Goal: Check status: Check status

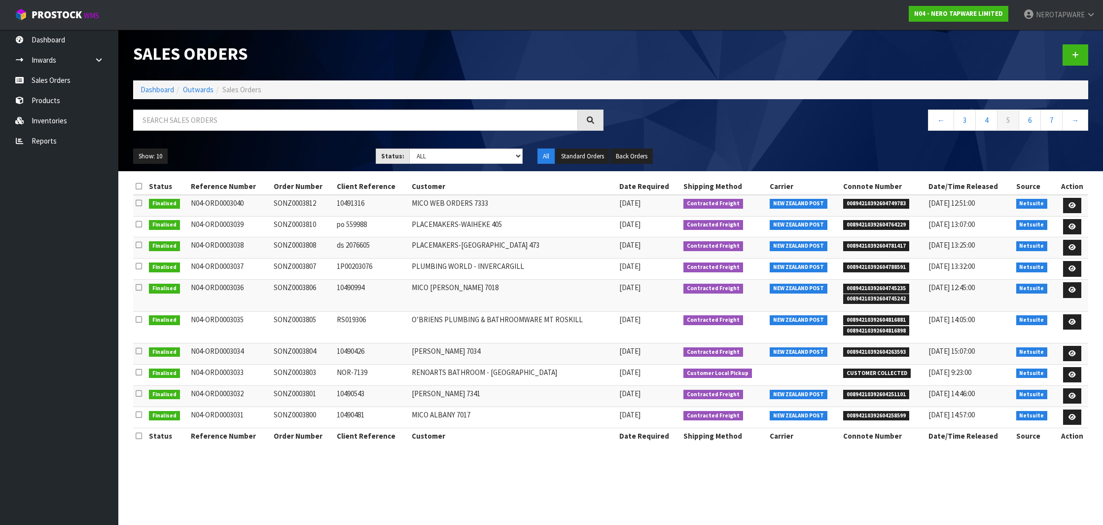
click at [239, 122] on input "text" at bounding box center [355, 119] width 445 height 21
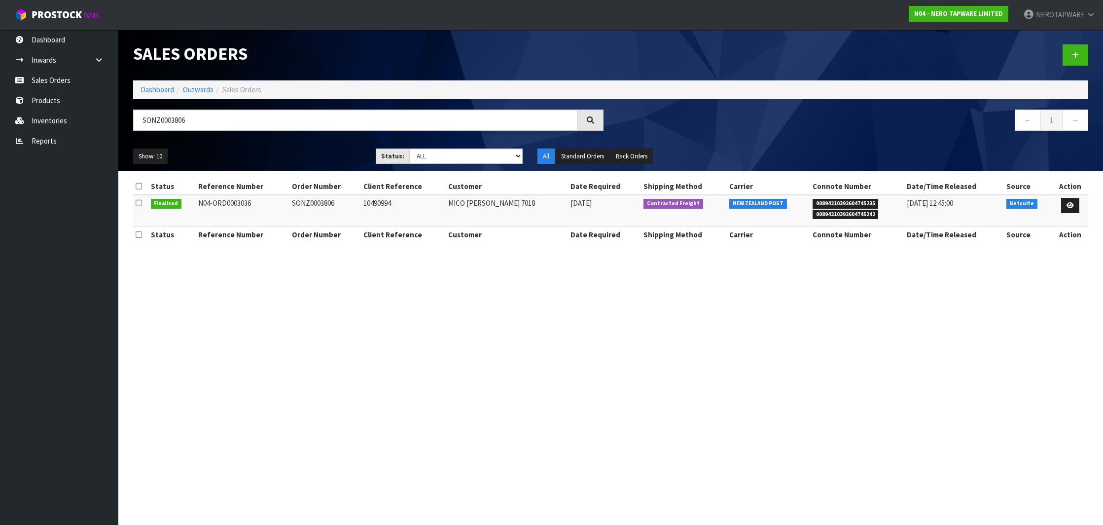
type input "SONZ0003806"
click at [842, 201] on span "00894210392604745235" at bounding box center [846, 204] width 66 height 10
copy span "00894210392604745235"
click at [45, 49] on link "Dashboard" at bounding box center [59, 40] width 118 height 20
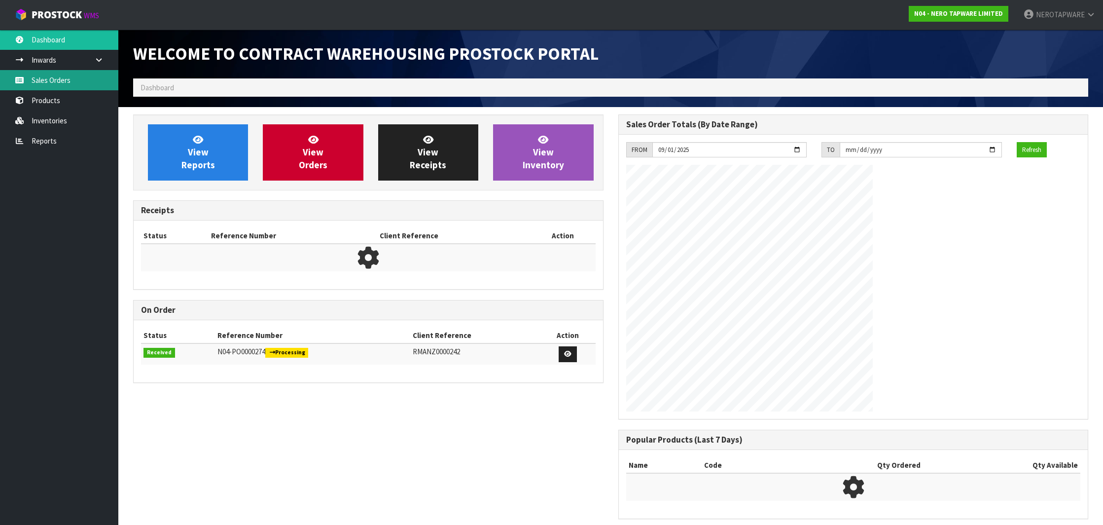
scroll to position [544, 485]
click at [56, 85] on link "Sales Orders" at bounding box center [59, 80] width 118 height 20
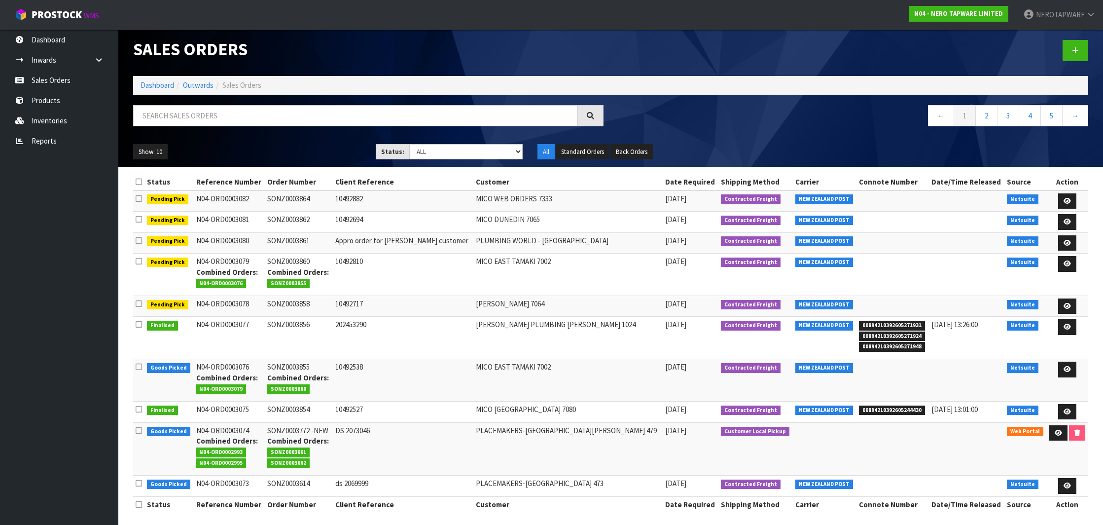
scroll to position [4, 0]
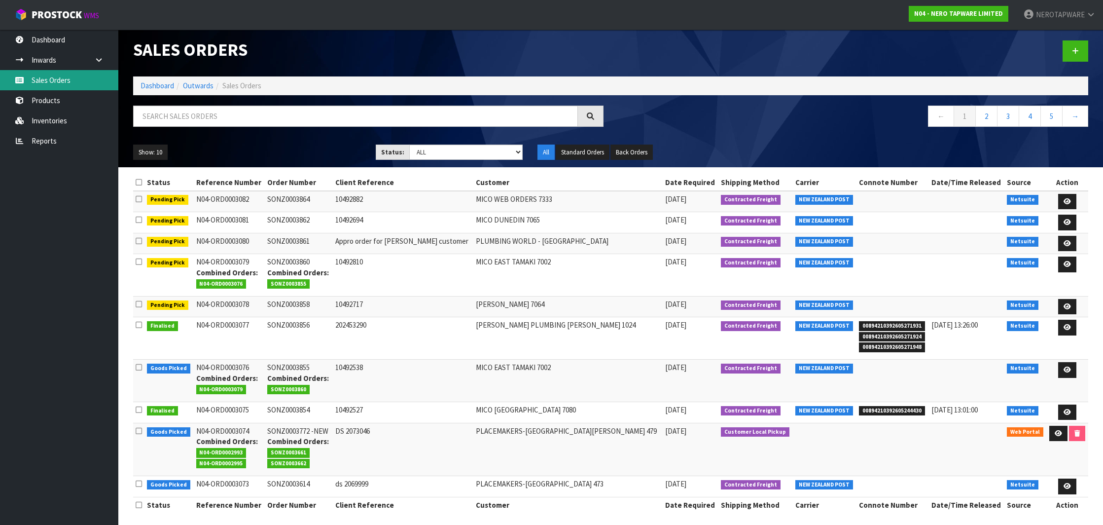
click at [54, 83] on link "Sales Orders" at bounding box center [59, 80] width 118 height 20
click at [46, 101] on link "Products" at bounding box center [59, 100] width 118 height 20
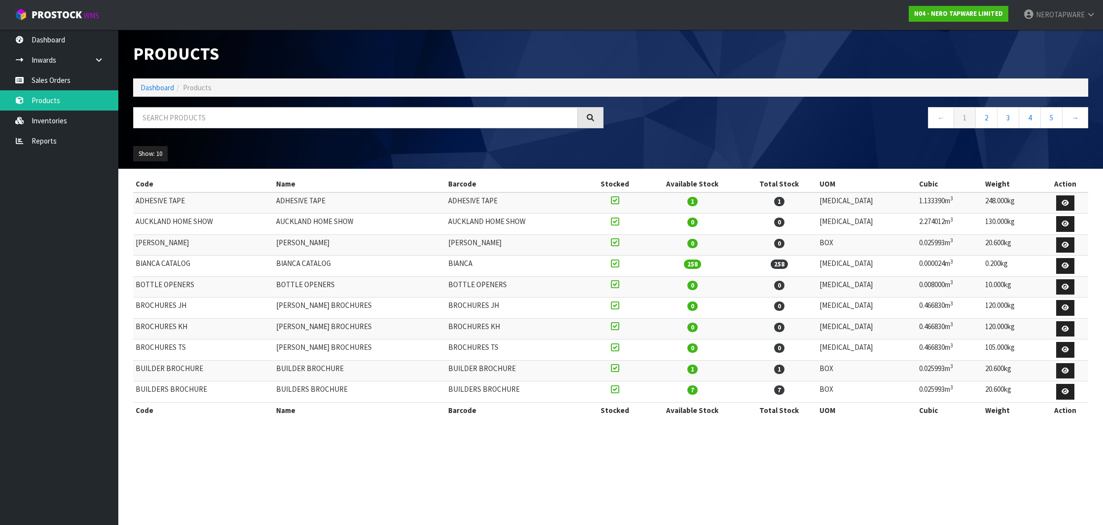
click at [41, 79] on link "Sales Orders" at bounding box center [59, 80] width 118 height 20
